Goal: Task Accomplishment & Management: Manage account settings

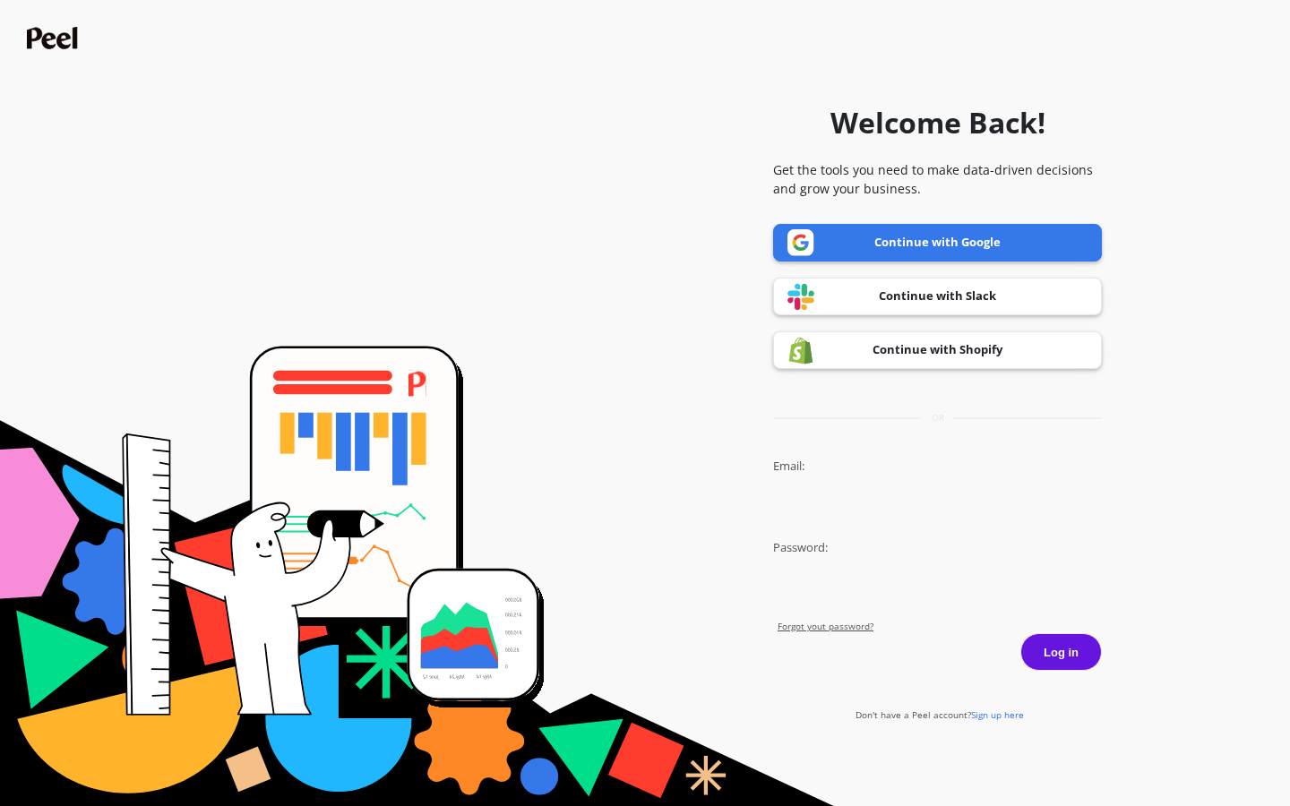
click at [937, 504] on input "Email:" at bounding box center [937, 504] width 329 height 37
type input "kieran.mills98"
click at [937, 504] on input "Email:" at bounding box center [937, 504] width 329 height 37
type input "della.kilback@devaza.id"
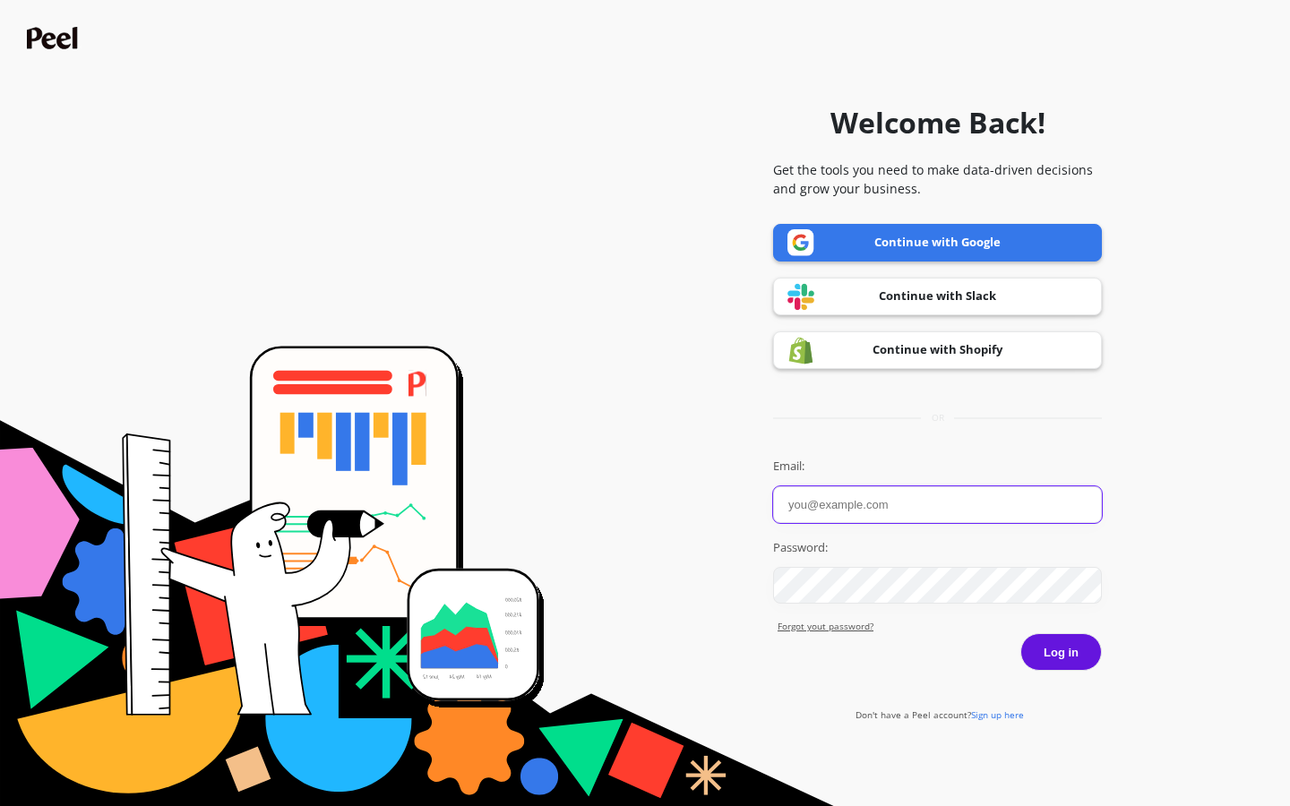
click at [937, 504] on input "Email:" at bounding box center [937, 504] width 329 height 37
type input "della.kilback@devaza.id"
click at [937, 504] on input "Email:" at bounding box center [937, 504] width 329 height 37
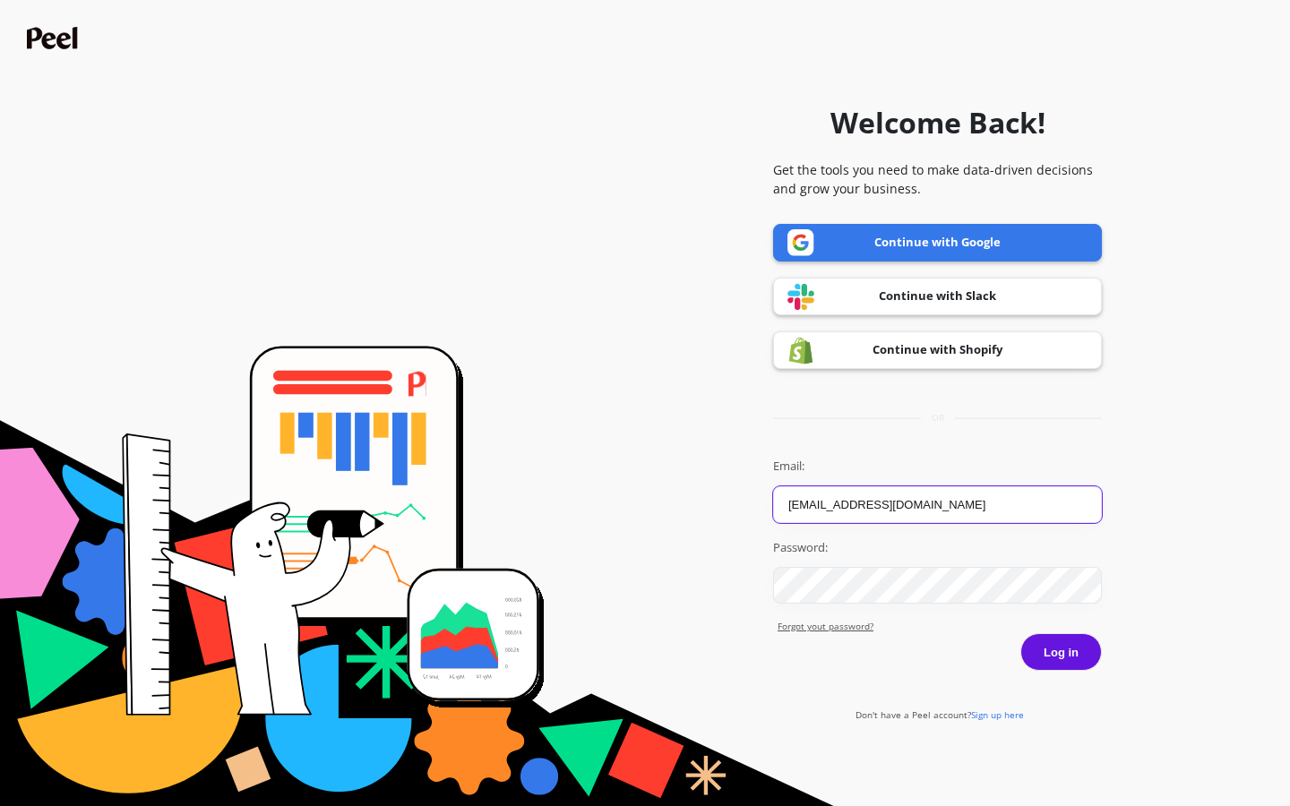
type input "[EMAIL_ADDRESS][DOMAIN_NAME]"
click at [937, 504] on input "Email:" at bounding box center [937, 504] width 329 height 37
type input "[PERSON_NAME][EMAIL_ADDRESS][DOMAIN_NAME]"
click at [937, 504] on input "Email:" at bounding box center [937, 504] width 329 height 37
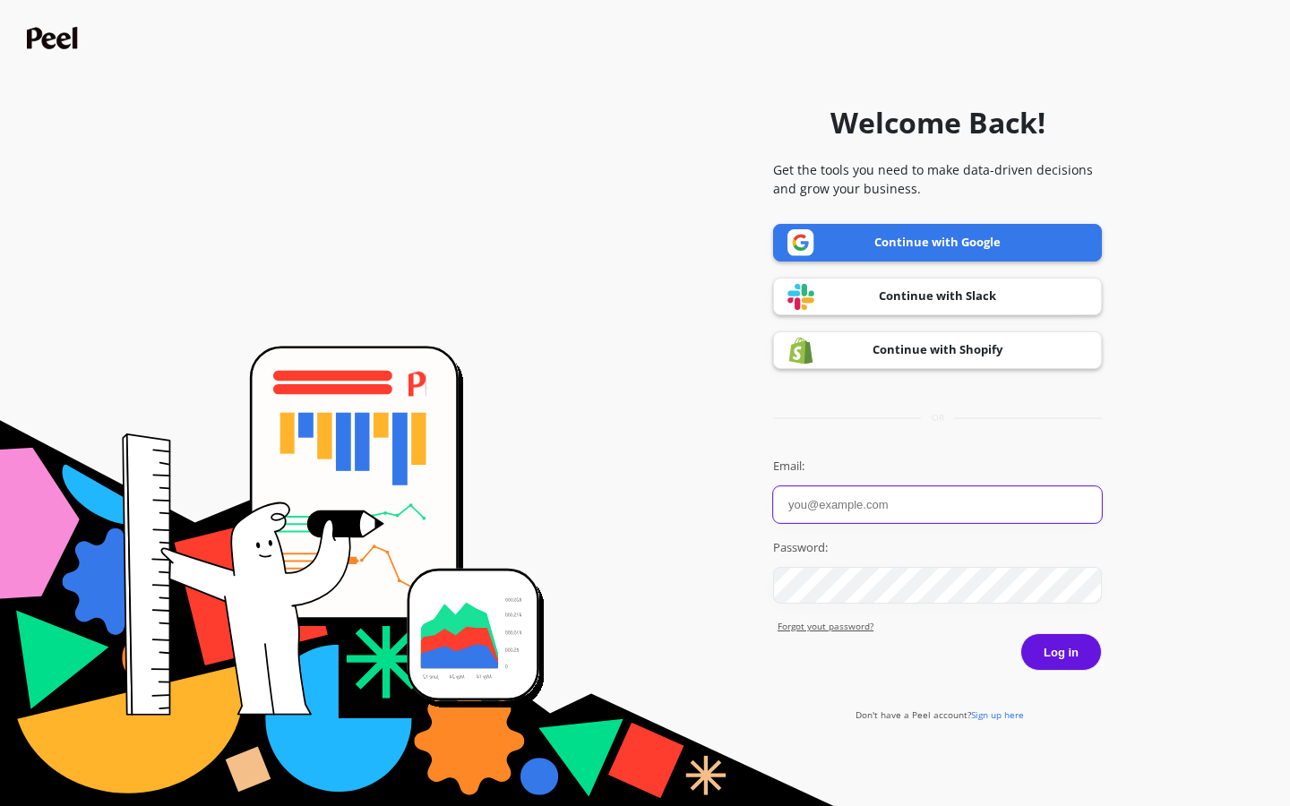
click at [937, 504] on input "Email:" at bounding box center [937, 504] width 329 height 37
type input "card"
click at [937, 504] on input "Email:" at bounding box center [937, 504] width 329 height 37
type input "[EMAIL_ADDRESS][DOMAIN_NAME]"
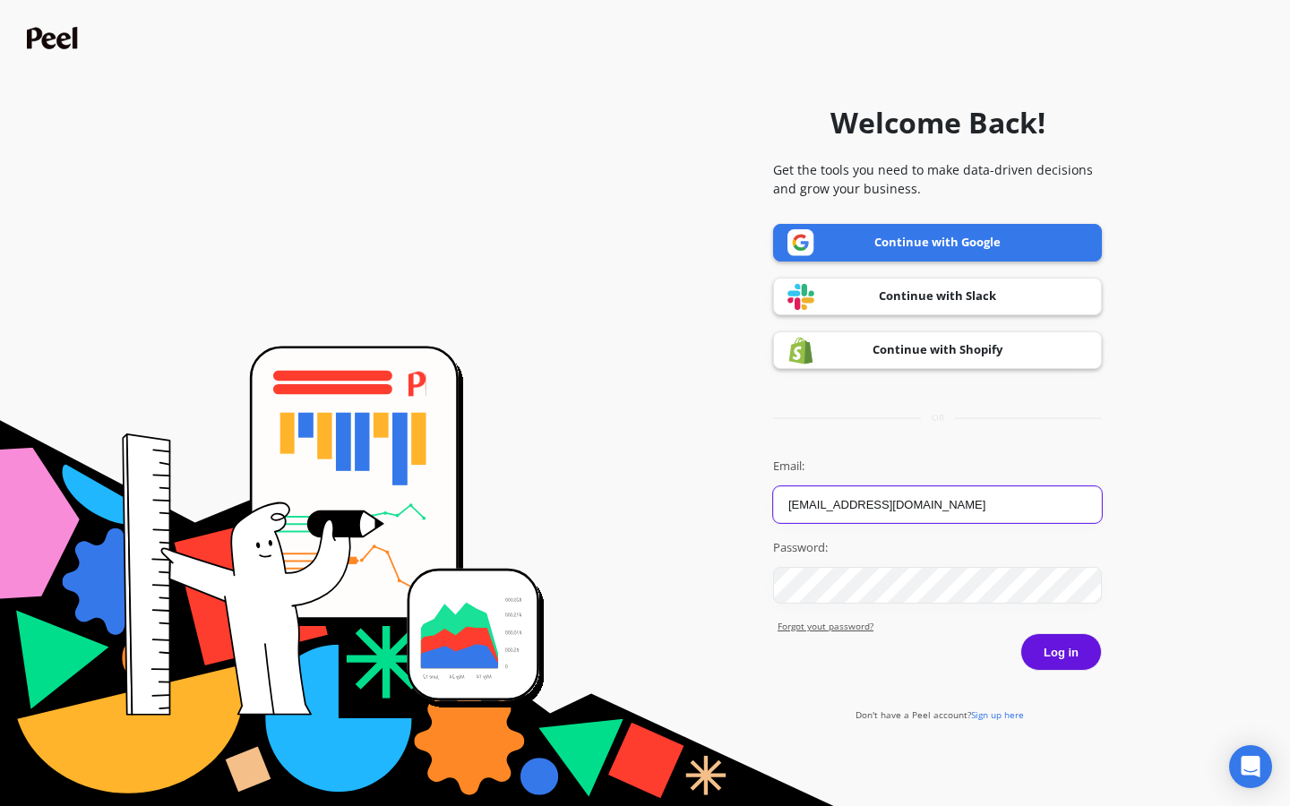
click at [1020, 633] on button "Log in" at bounding box center [1061, 652] width 82 height 38
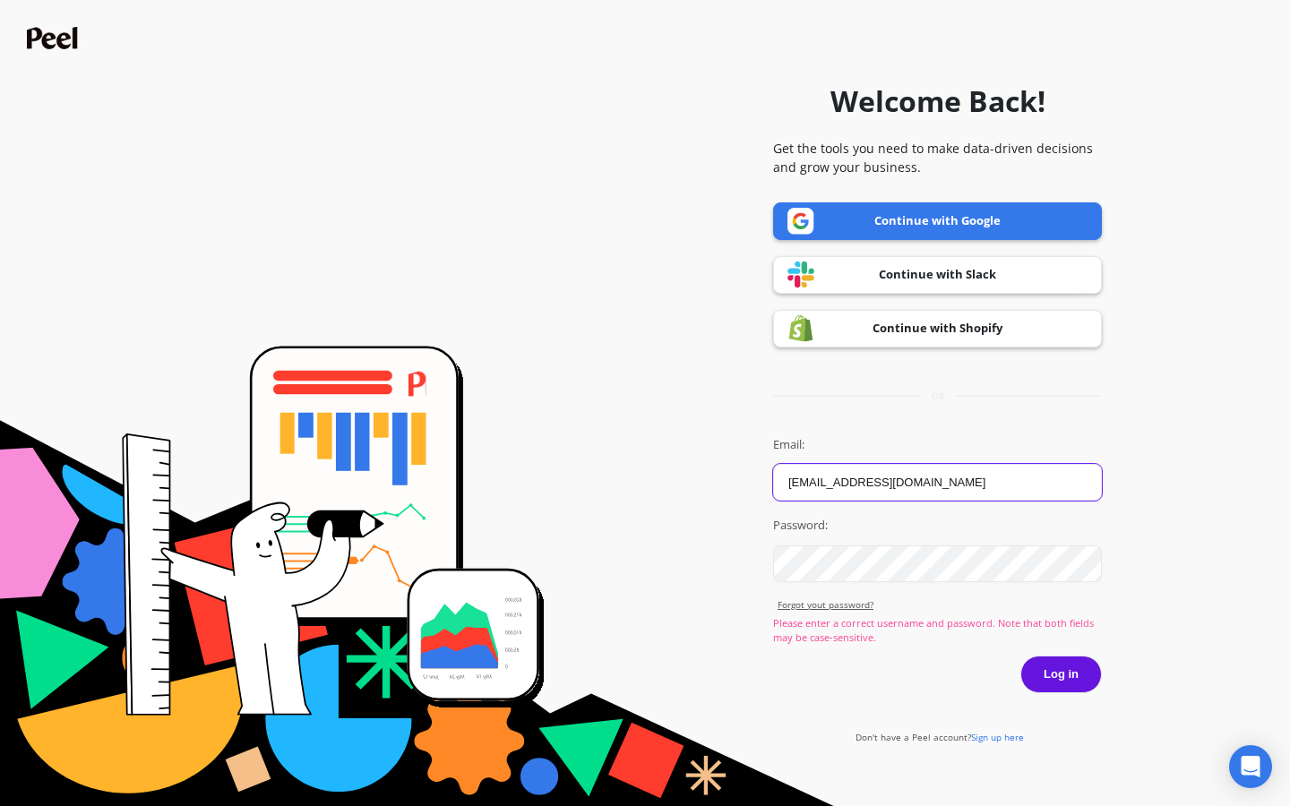
click at [937, 482] on input "della.kilback@devaza.id" at bounding box center [937, 482] width 329 height 37
type input "d"
type input "[PERSON_NAME][EMAIL_ADDRESS][DOMAIN_NAME]"
click at [1020, 656] on button "Log in" at bounding box center [1061, 675] width 82 height 38
click at [937, 482] on input "daron.larson6@gmail.com" at bounding box center [937, 482] width 329 height 37
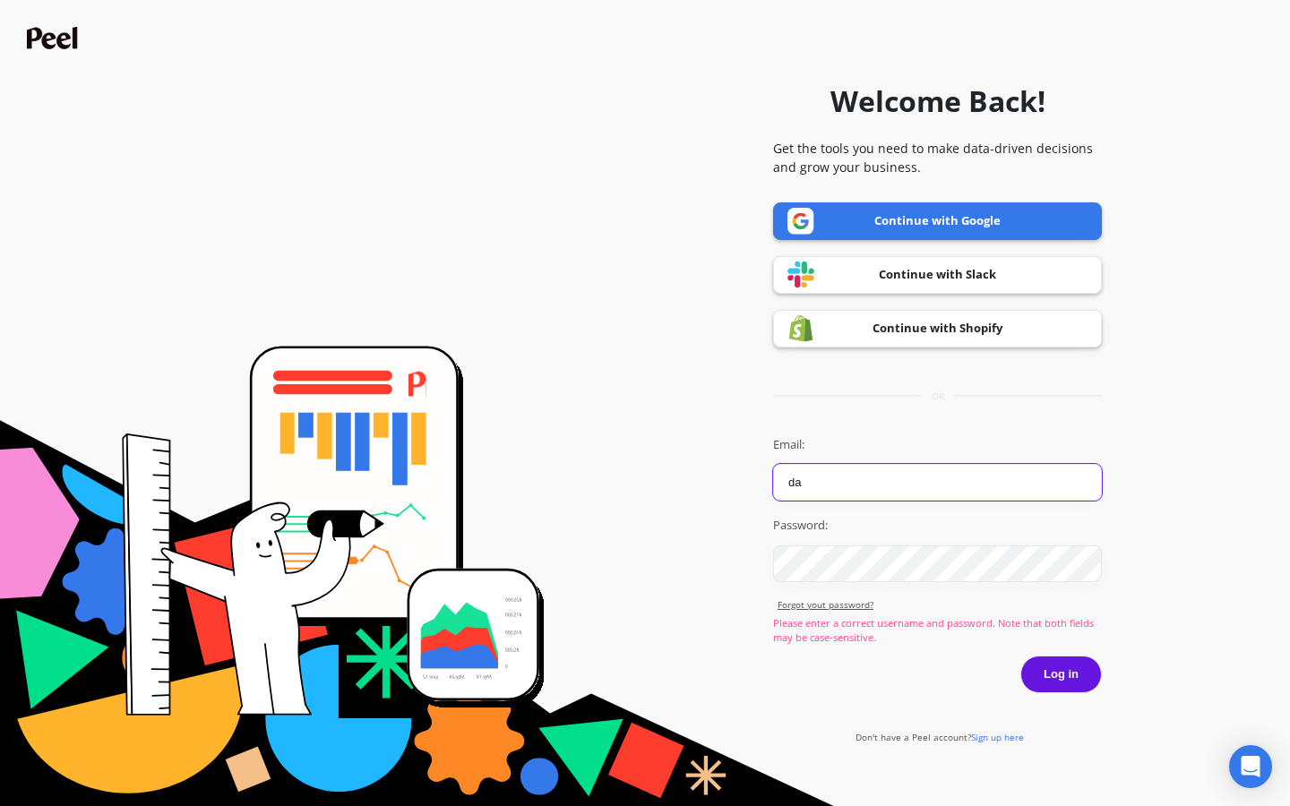
type input "d"
type input "isobel72@hotmail.com"
click at [1020, 656] on button "Log in" at bounding box center [1061, 675] width 82 height 38
click at [937, 482] on input "[EMAIL_ADDRESS][DOMAIN_NAME]" at bounding box center [937, 482] width 329 height 37
type input "i"
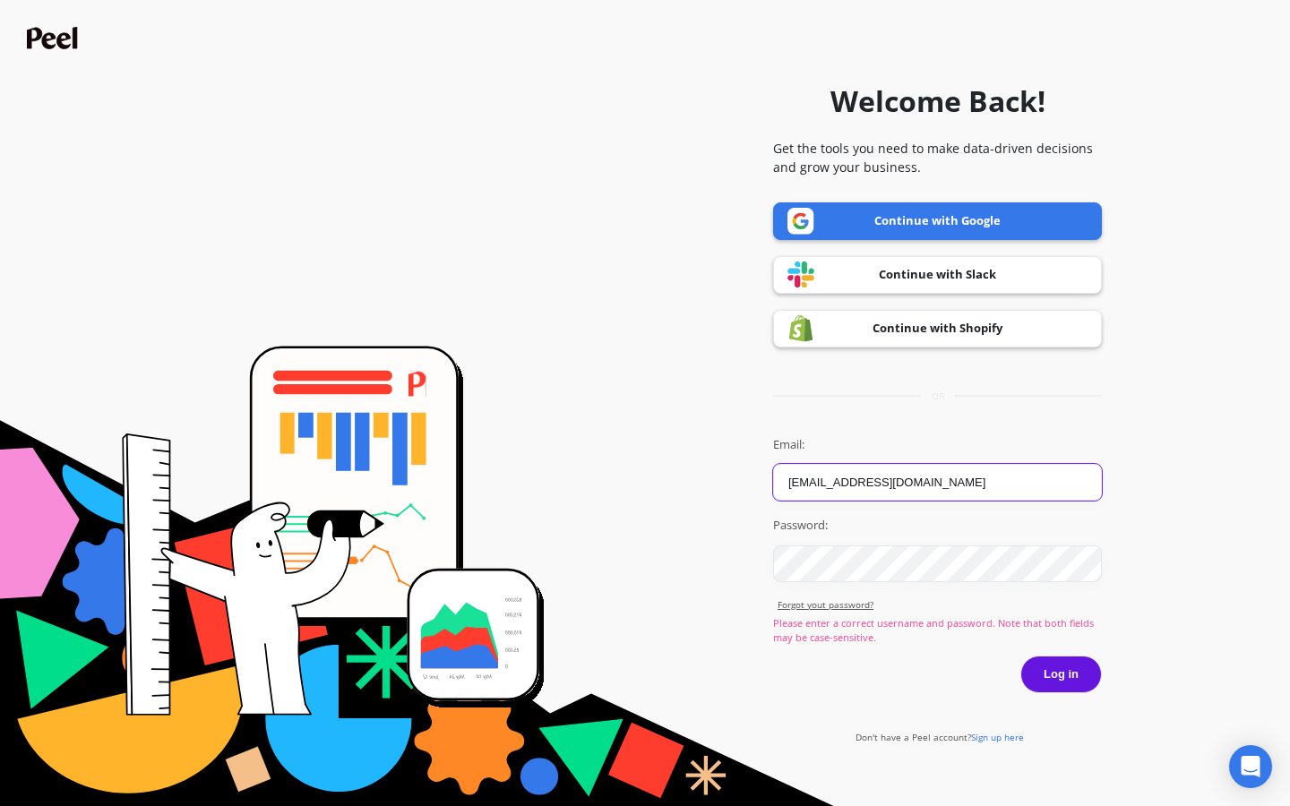
type input "della.kilback@devaza.id"
click at [1020, 656] on button "Log in" at bounding box center [1061, 675] width 82 height 38
click at [1061, 674] on button "Log in" at bounding box center [1061, 675] width 82 height 38
click at [937, 482] on input "[EMAIL_ADDRESS][DOMAIN_NAME]" at bounding box center [937, 482] width 329 height 37
type input "d"
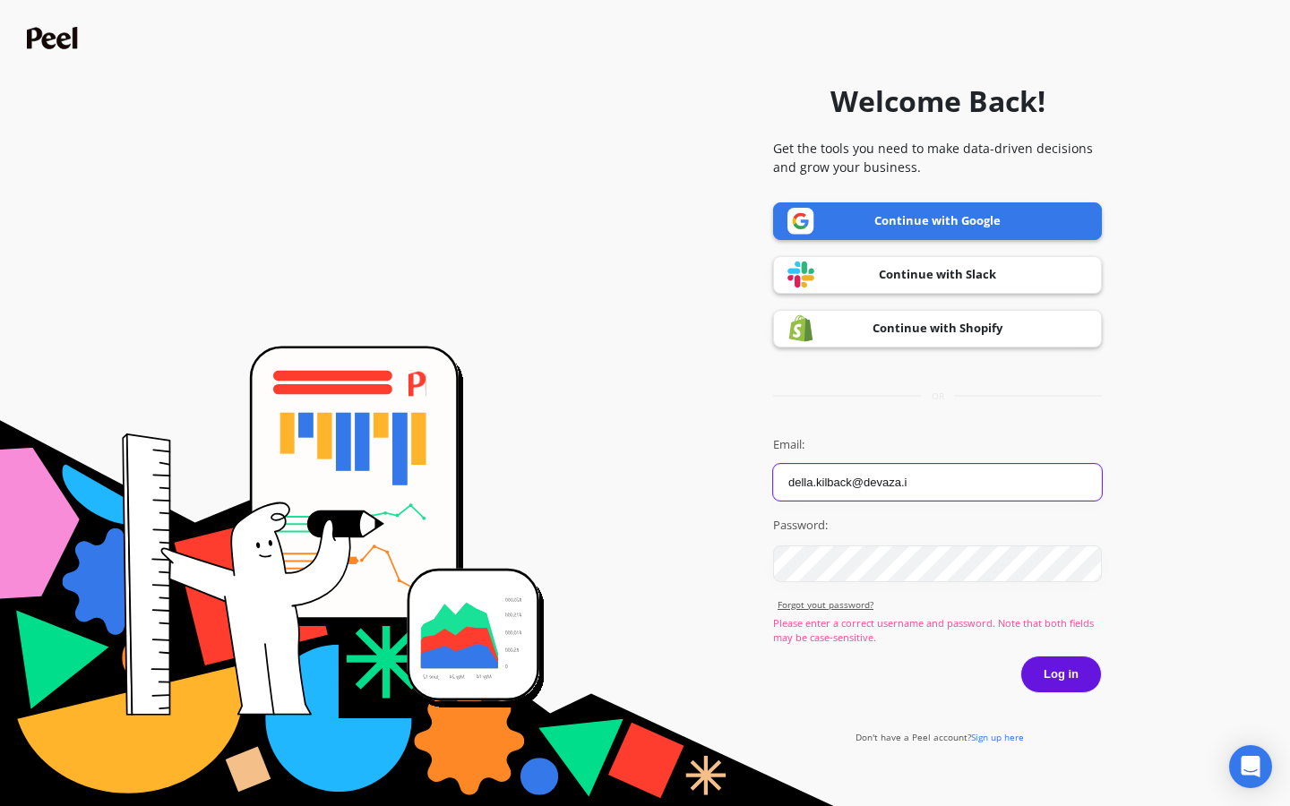
type input "[EMAIL_ADDRESS][DOMAIN_NAME]"
